Goal: Find specific page/section: Find specific page/section

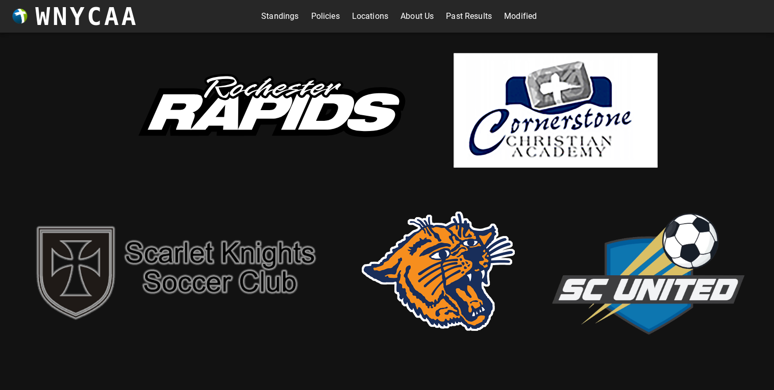
click at [266, 15] on link "Standings" at bounding box center [279, 16] width 37 height 16
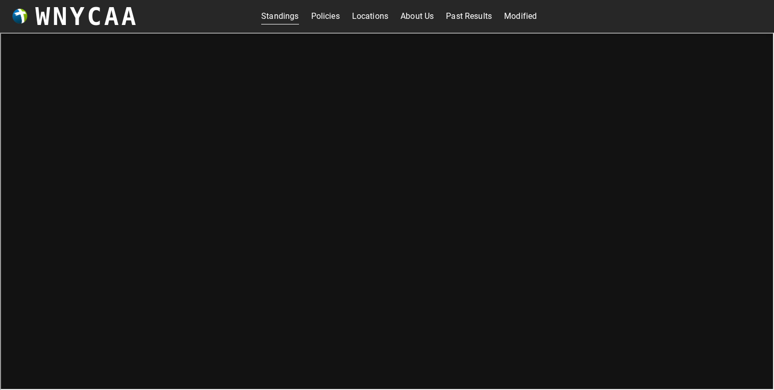
click at [771, 275] on iframe at bounding box center [387, 212] width 774 height 358
